Goal: Entertainment & Leisure: Browse casually

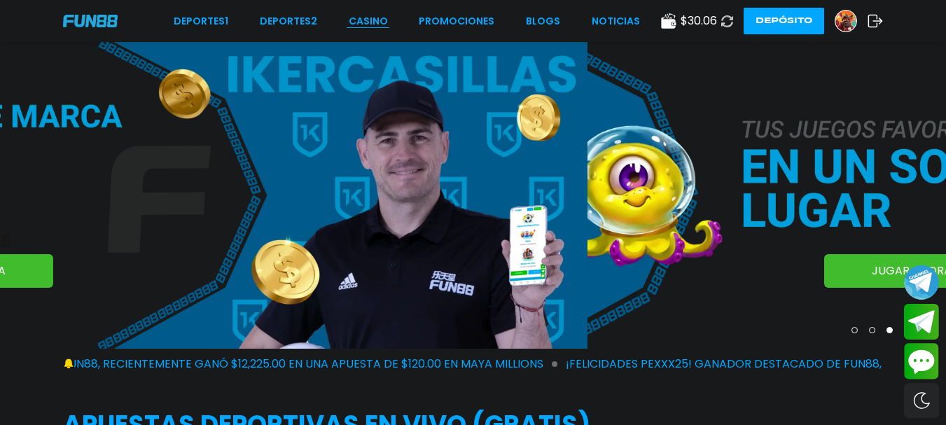
click at [363, 22] on link "CASINO" at bounding box center [368, 21] width 39 height 15
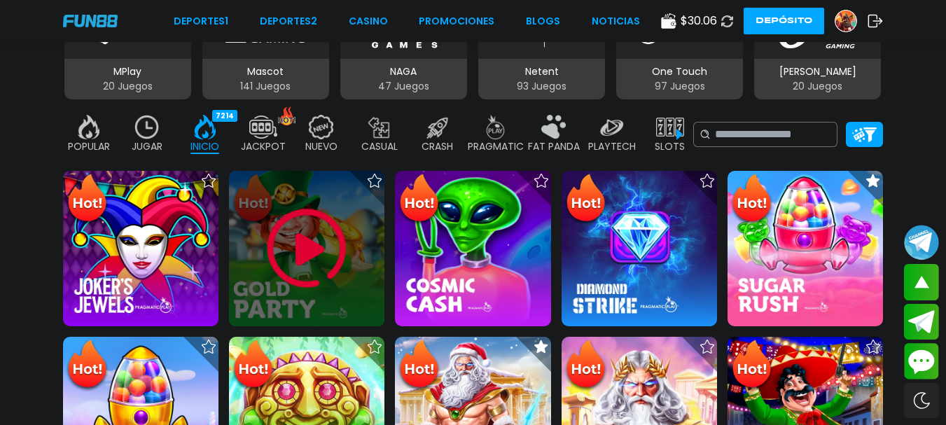
scroll to position [350, 0]
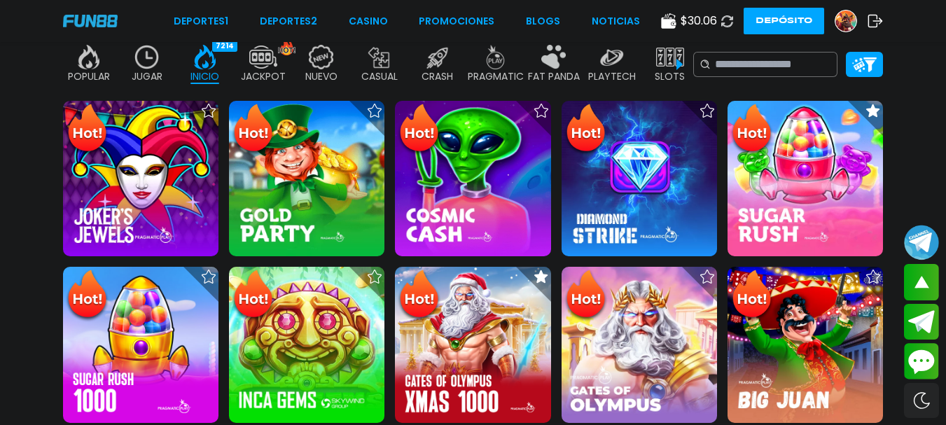
click at [158, 67] on img at bounding box center [147, 57] width 28 height 25
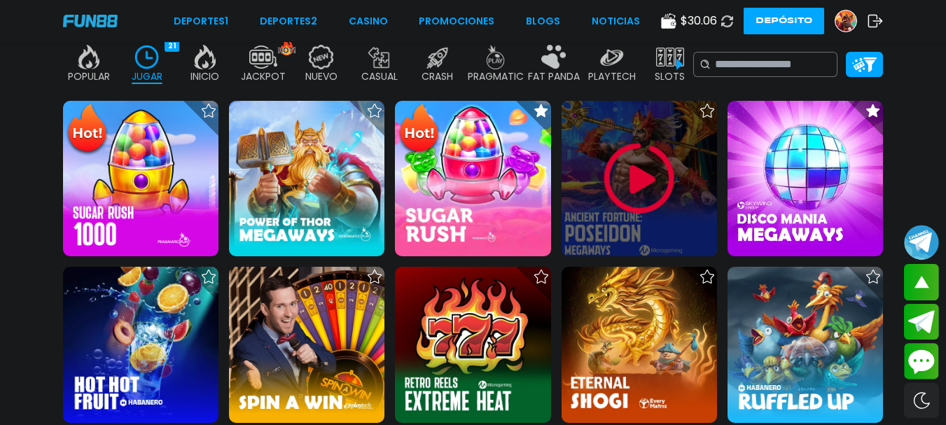
click at [646, 170] on img at bounding box center [640, 179] width 84 height 84
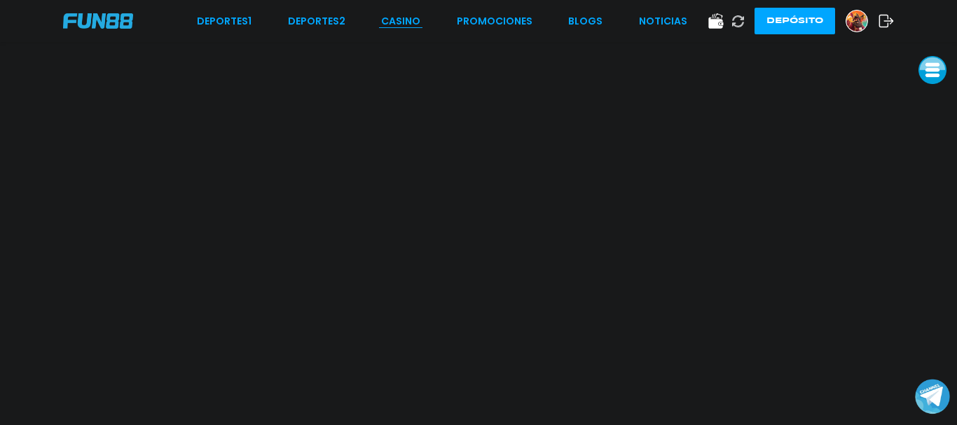
click at [413, 15] on link "CASINO" at bounding box center [400, 21] width 39 height 15
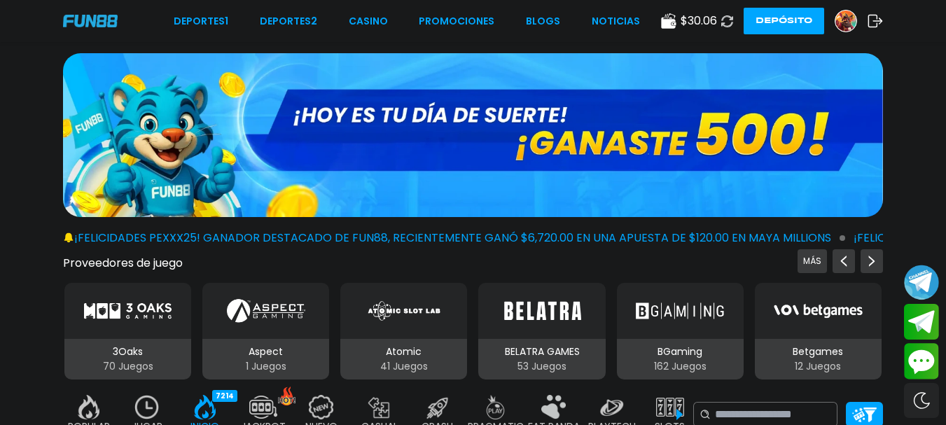
scroll to position [140, 0]
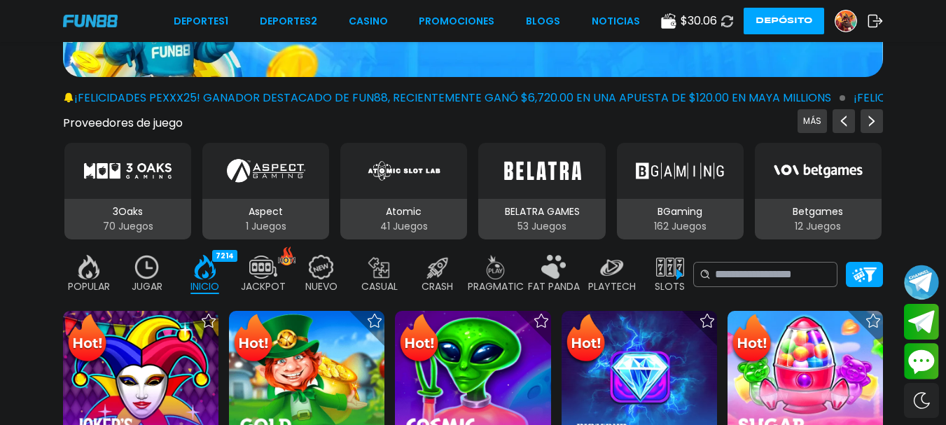
click at [136, 265] on img at bounding box center [147, 267] width 28 height 25
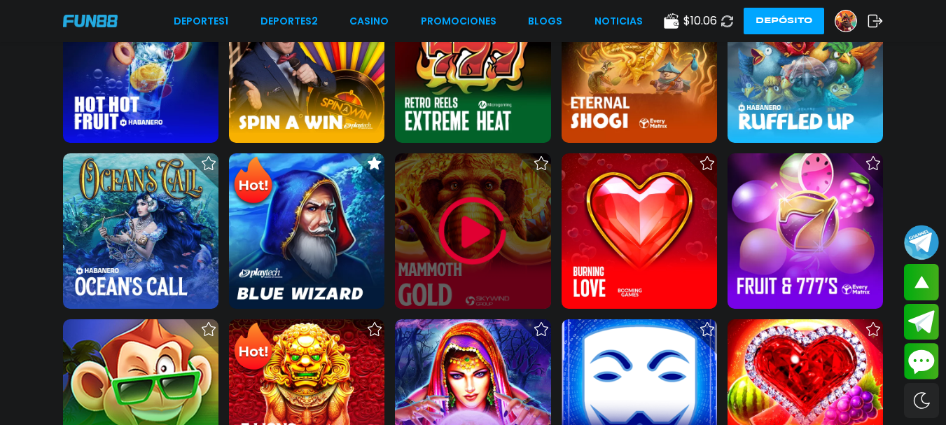
scroll to position [771, 0]
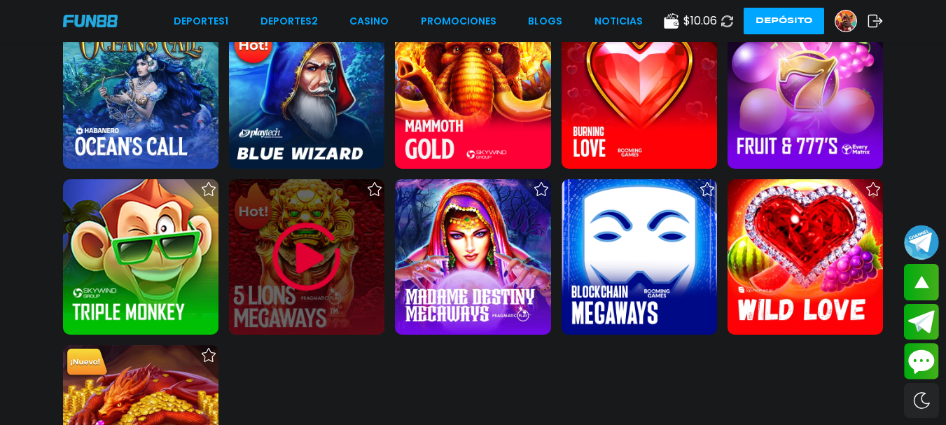
click at [305, 263] on img at bounding box center [307, 257] width 84 height 84
